Goal: Task Accomplishment & Management: Use online tool/utility

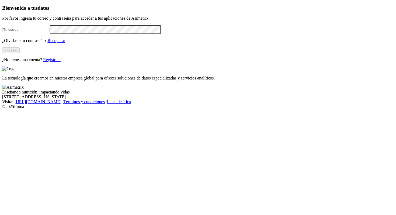
type input "[PERSON_NAME][EMAIL_ADDRESS][PERSON_NAME][DOMAIN_NAME]"
click at [20, 53] on button "Ingresar" at bounding box center [11, 50] width 18 height 6
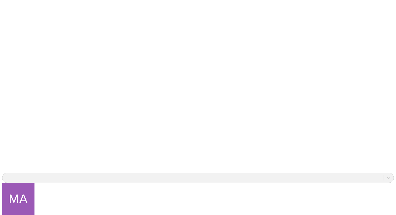
scroll to position [395, 0]
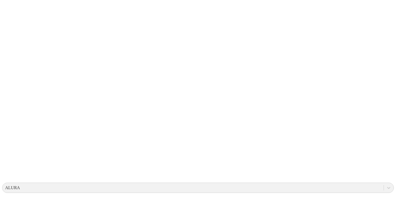
scroll to position [0, 0]
